Goal: Task Accomplishment & Management: Use online tool/utility

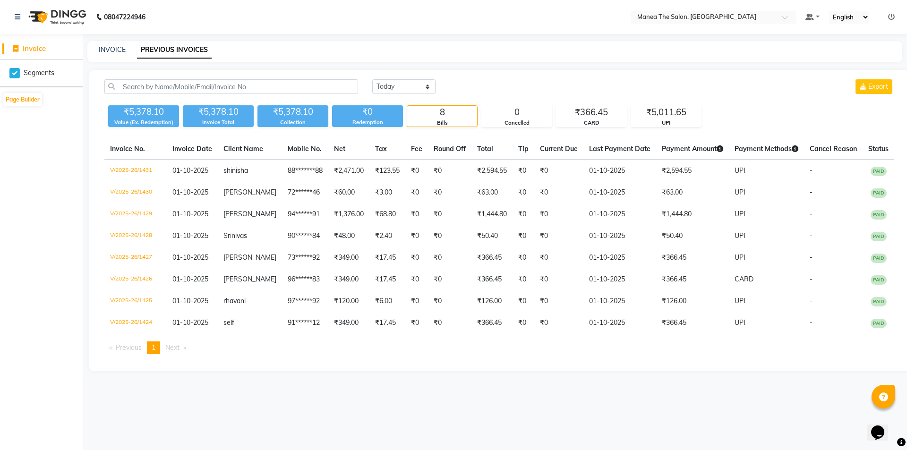
click at [111, 44] on div "INVOICE PREVIOUS INVOICES" at bounding box center [494, 51] width 815 height 21
click at [113, 52] on link "INVOICE" at bounding box center [112, 49] width 27 height 9
select select "service"
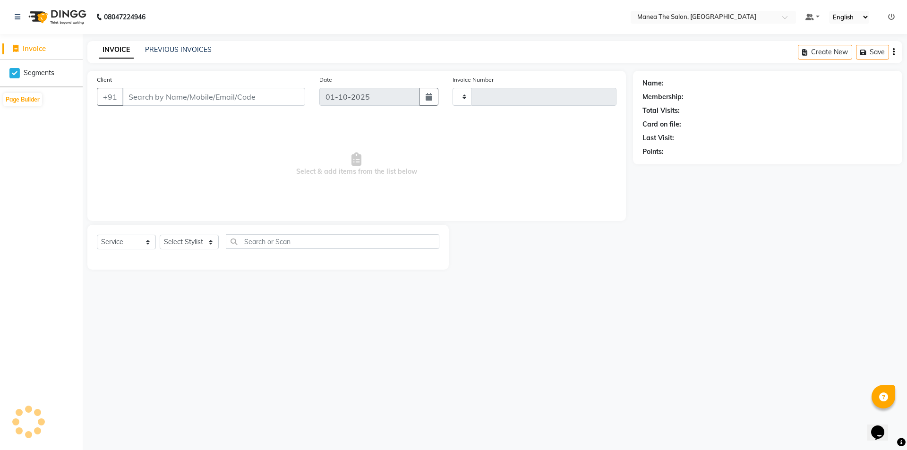
type input "1432"
select select "6397"
click at [188, 242] on select "Select Stylist [PERSON_NAME] [PERSON_NAME] Aruna [PERSON_NAME] Manager [PERSON_…" at bounding box center [189, 242] width 59 height 15
select select "85836"
click at [160, 235] on select "Select Stylist [PERSON_NAME] [PERSON_NAME] Aruna [PERSON_NAME] Manager [PERSON_…" at bounding box center [189, 242] width 59 height 15
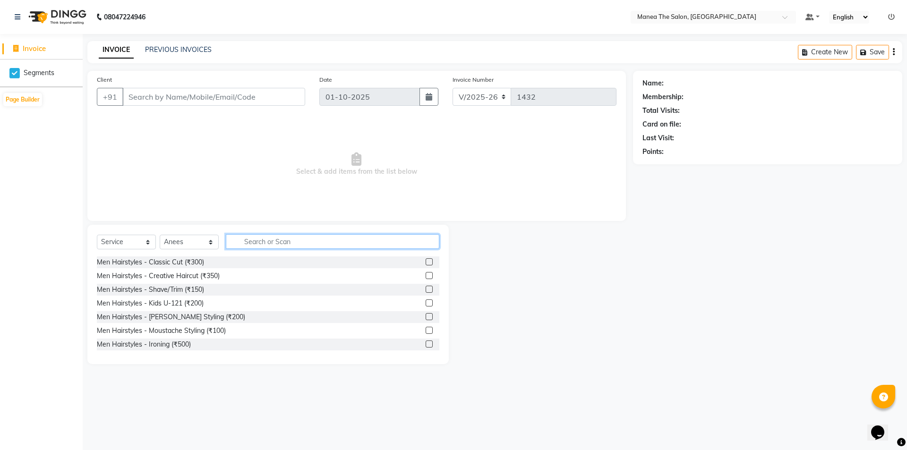
click at [301, 245] on input "text" at bounding box center [333, 241] width 214 height 15
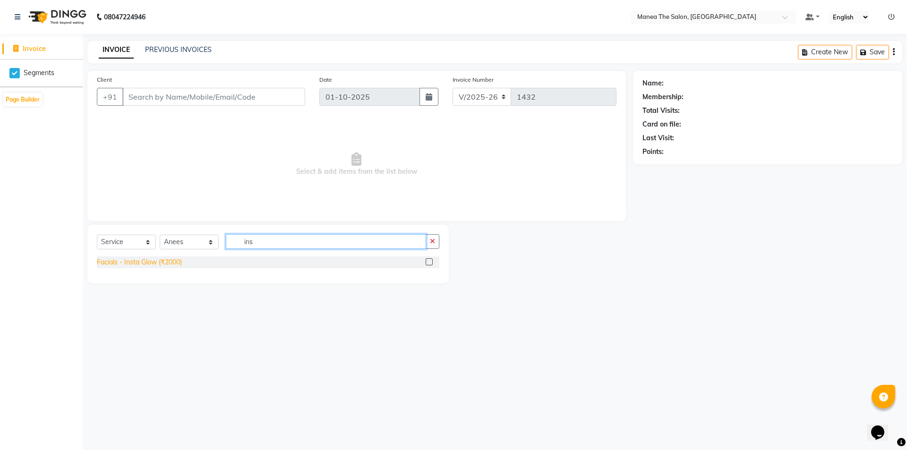
type input "ins"
click at [180, 267] on div "Facials - Insta Glow (₹2000)" at bounding box center [139, 263] width 85 height 10
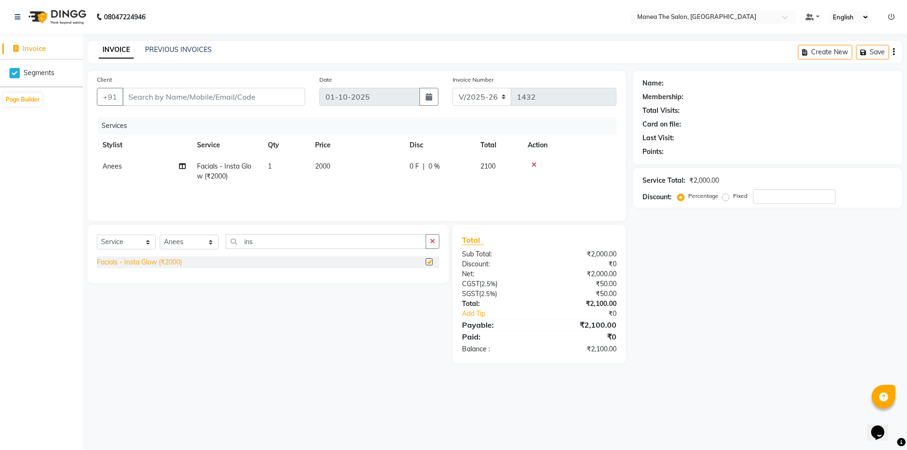
checkbox input "false"
click at [184, 95] on input "Client" at bounding box center [213, 97] width 183 height 18
type input "9"
type input "0"
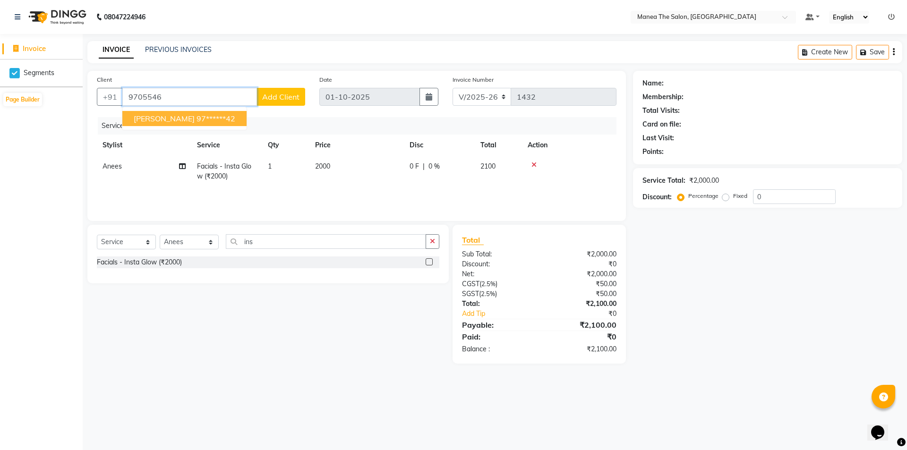
click at [141, 117] on span "[PERSON_NAME]" at bounding box center [164, 118] width 61 height 9
type input "97******42"
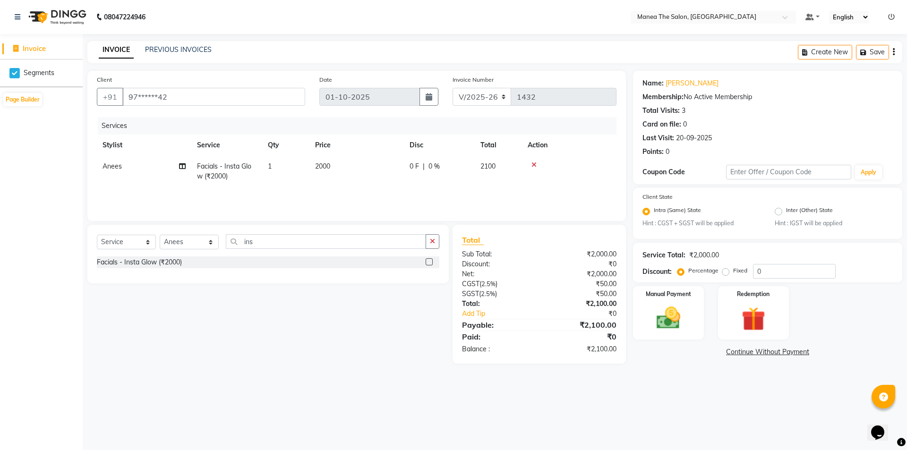
click at [534, 166] on icon at bounding box center [534, 165] width 5 height 7
